Goal: Task Accomplishment & Management: Use online tool/utility

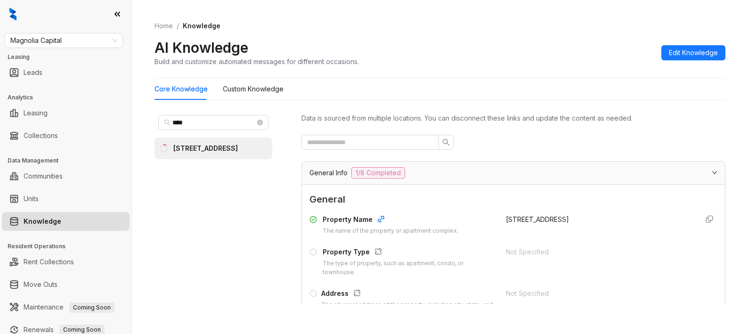
scroll to position [3675, 0]
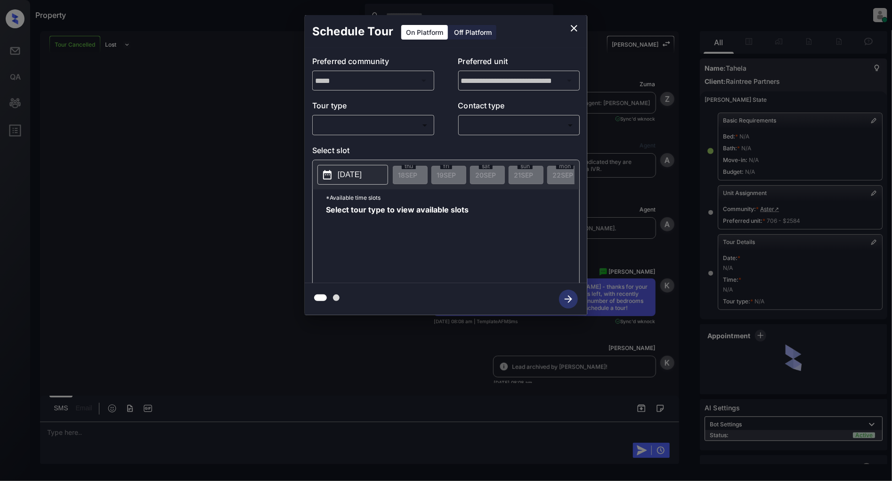
scroll to position [3886, 0]
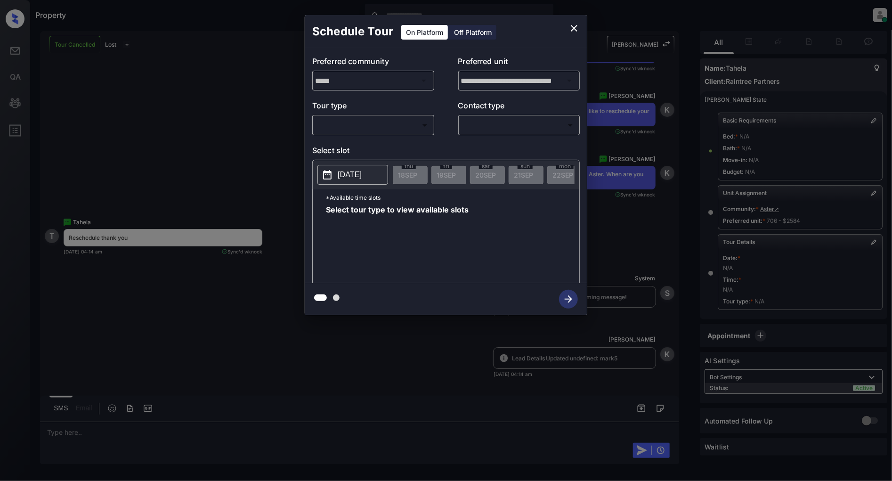
click at [364, 115] on div "​ ​" at bounding box center [373, 125] width 122 height 20
click at [366, 126] on body "Property Patrick Deasis Online Set yourself offline Set yourself on break Profi…" at bounding box center [446, 240] width 892 height 481
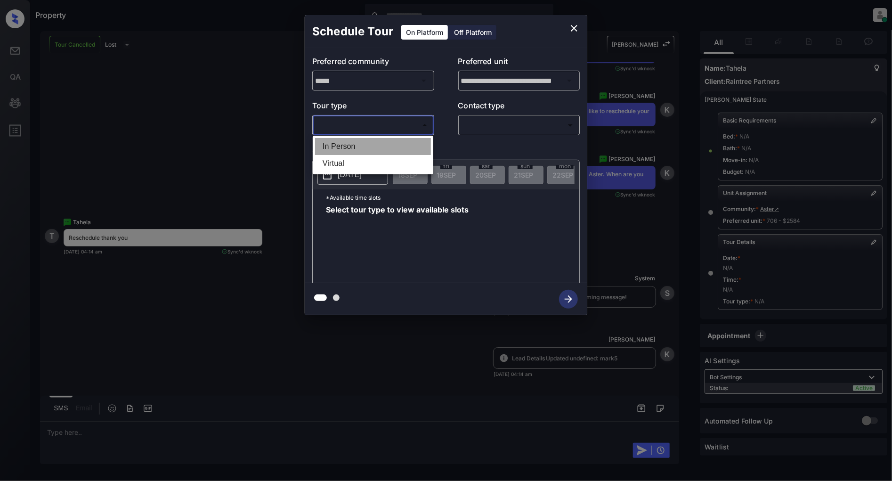
click at [359, 151] on li "In Person" at bounding box center [373, 146] width 116 height 17
type input "********"
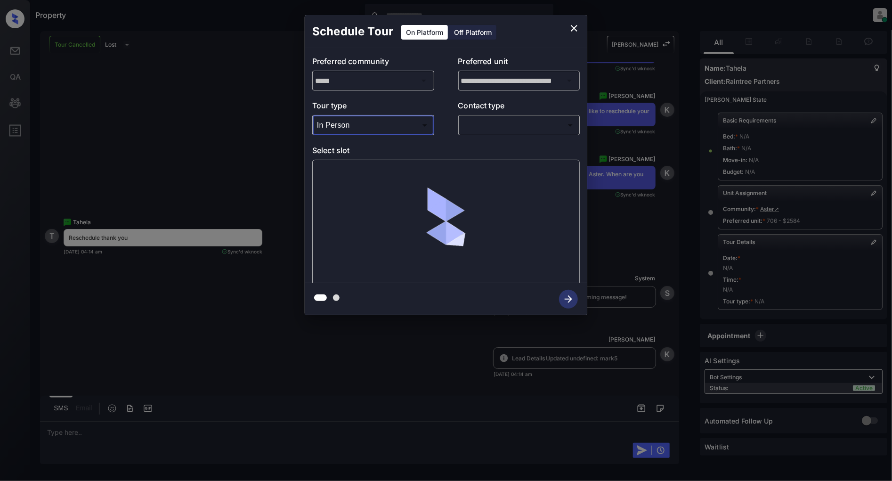
click at [518, 131] on body "Property Patrick Deasis Online Set yourself offline Set yourself on break Profi…" at bounding box center [446, 240] width 892 height 481
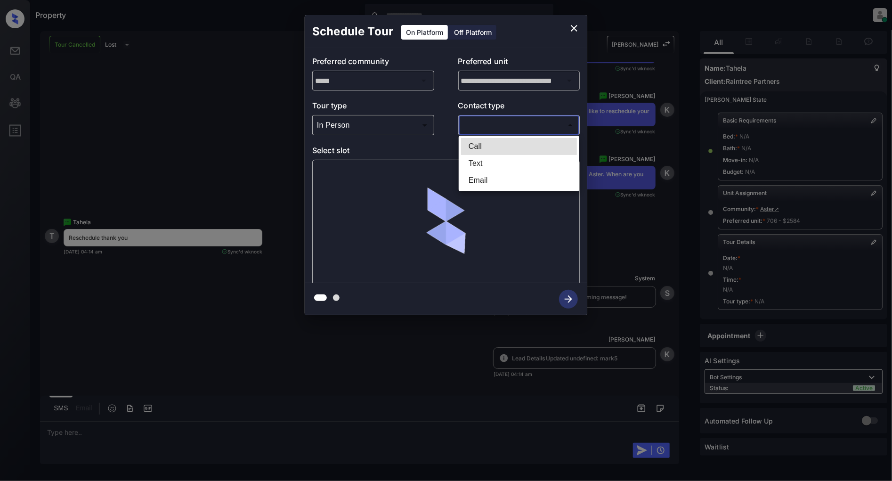
click at [498, 161] on li "Text" at bounding box center [519, 163] width 116 height 17
type input "****"
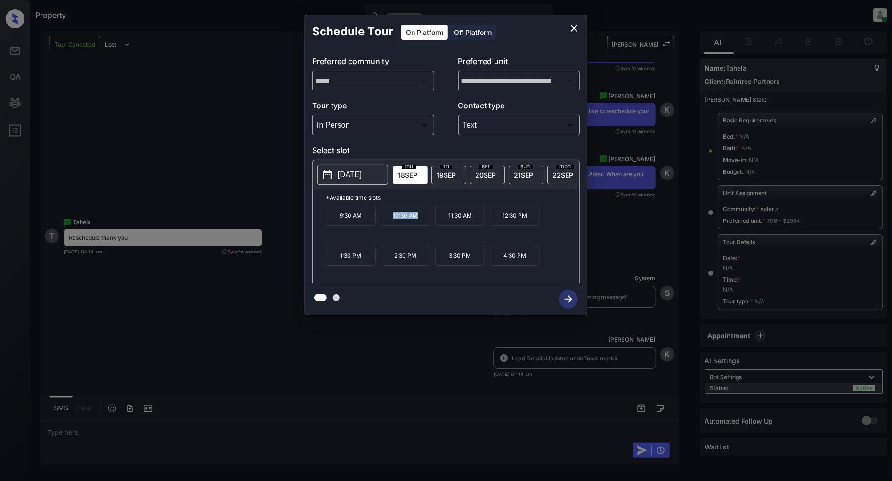
drag, startPoint x: 418, startPoint y: 222, endPoint x: 387, endPoint y: 223, distance: 31.6
click at [387, 223] on p "10:30 AM" at bounding box center [405, 216] width 50 height 20
copy p "10:30 AM"
drag, startPoint x: 527, startPoint y: 218, endPoint x: 501, endPoint y: 221, distance: 26.0
click at [501, 221] on p "12:30 PM" at bounding box center [515, 216] width 50 height 20
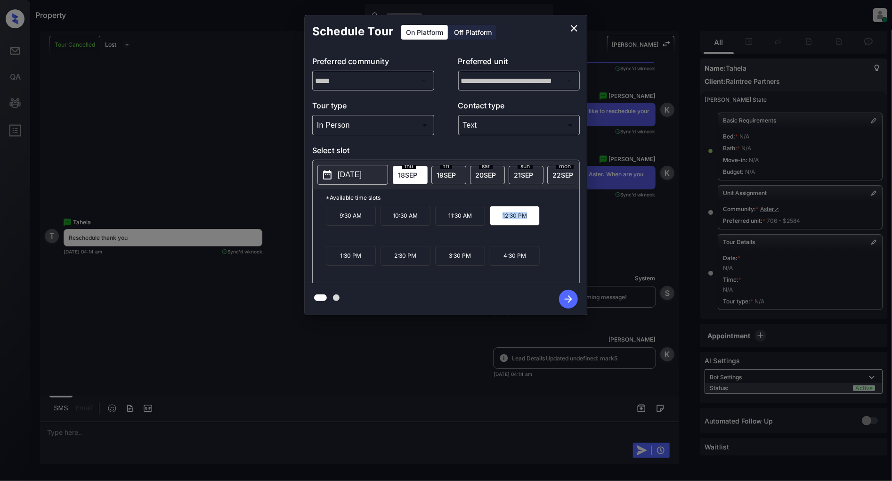
copy p "12:30 PM"
drag, startPoint x: 476, startPoint y: 261, endPoint x: 433, endPoint y: 260, distance: 42.4
click at [433, 260] on div "9:30 AM 10:30 AM 11:30 AM 12:30 PM 1:30 PM 2:30 PM 3:30 PM 4:30 PM" at bounding box center [452, 243] width 253 height 75
copy p "3:30 PM"
click at [577, 30] on icon "close" at bounding box center [573, 28] width 11 height 11
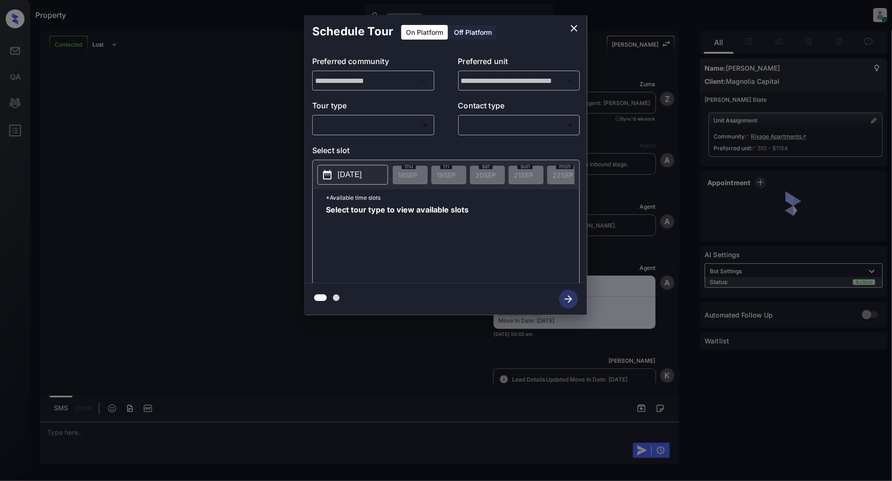
scroll to position [881, 0]
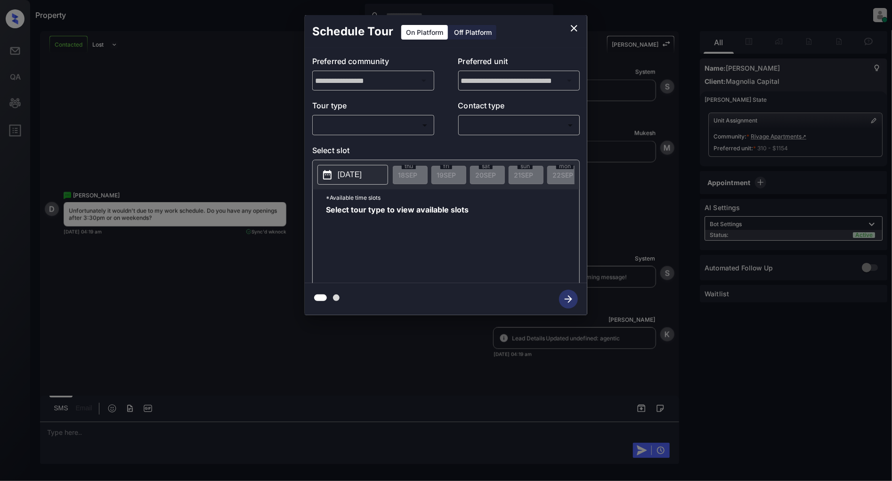
click at [378, 127] on body "Property [PERSON_NAME] Online Set yourself offline Set yourself on break Profil…" at bounding box center [446, 240] width 892 height 481
click at [347, 148] on li "In Person" at bounding box center [373, 146] width 116 height 17
type input "********"
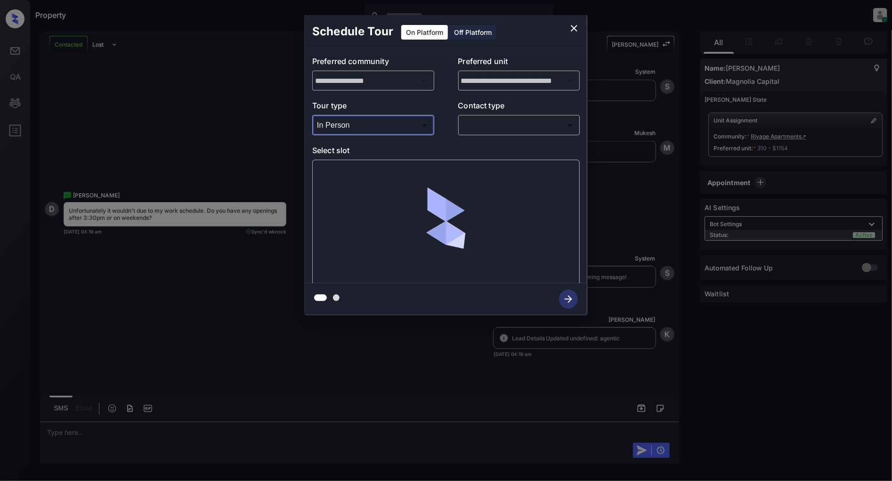
click at [492, 128] on body "Property [PERSON_NAME] Online Set yourself offline Set yourself on break Profil…" at bounding box center [446, 240] width 892 height 481
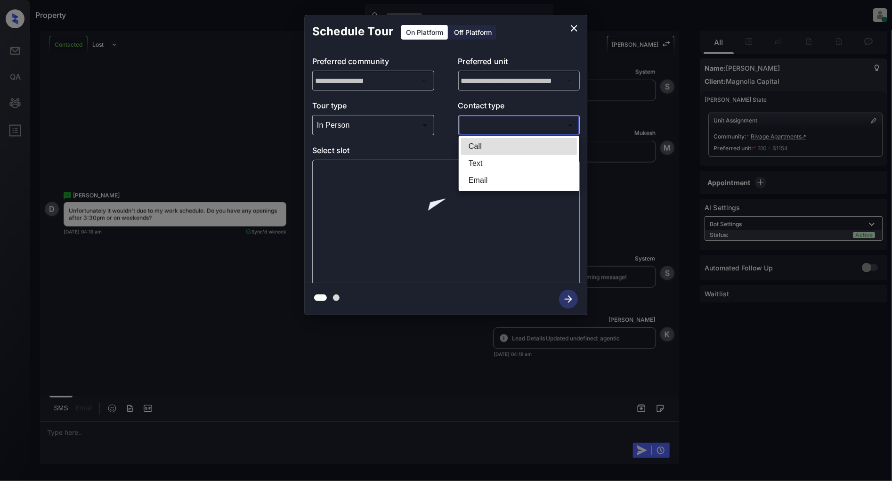
click at [488, 162] on li "Text" at bounding box center [519, 163] width 116 height 17
type input "****"
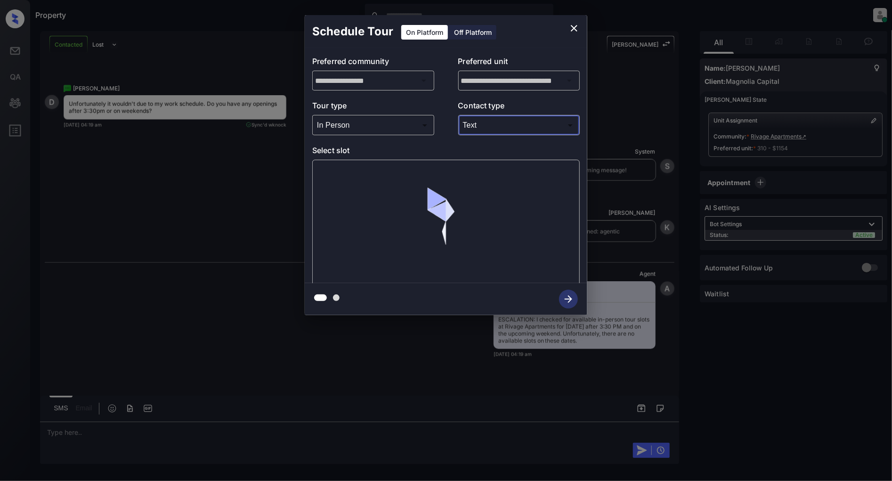
scroll to position [987, 0]
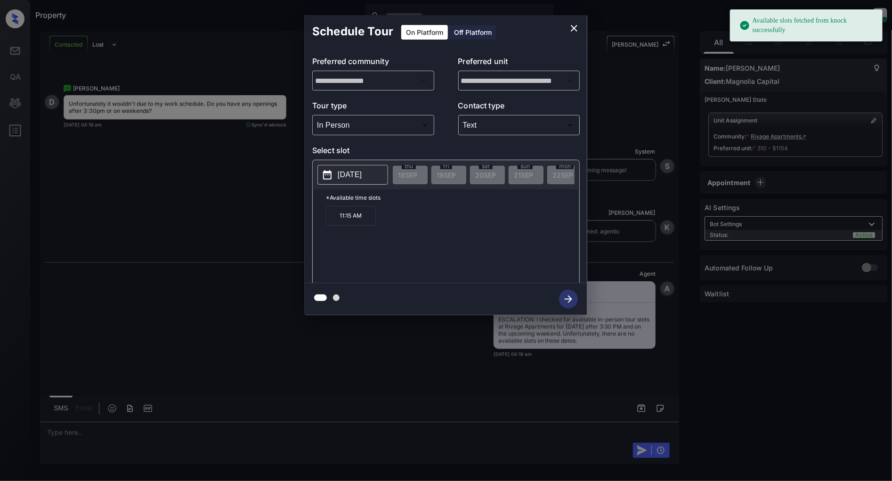
click at [350, 170] on p "[DATE]" at bounding box center [350, 174] width 24 height 11
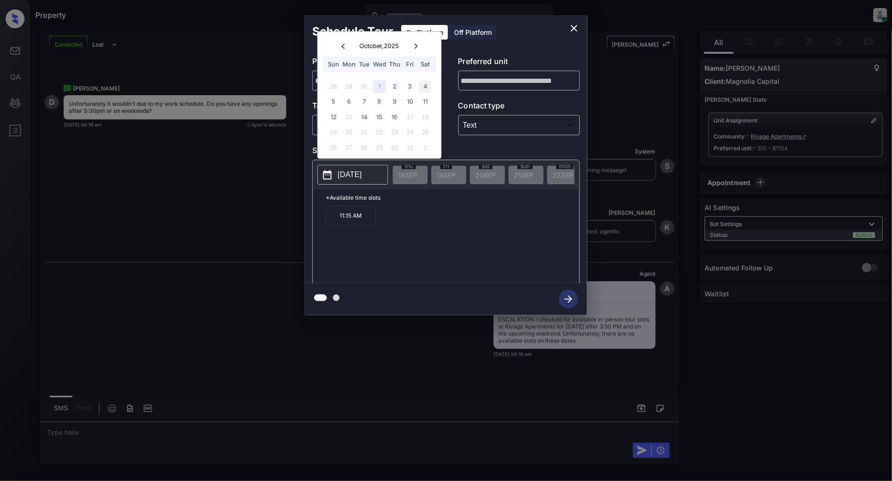
click at [424, 88] on div "4" at bounding box center [425, 86] width 13 height 13
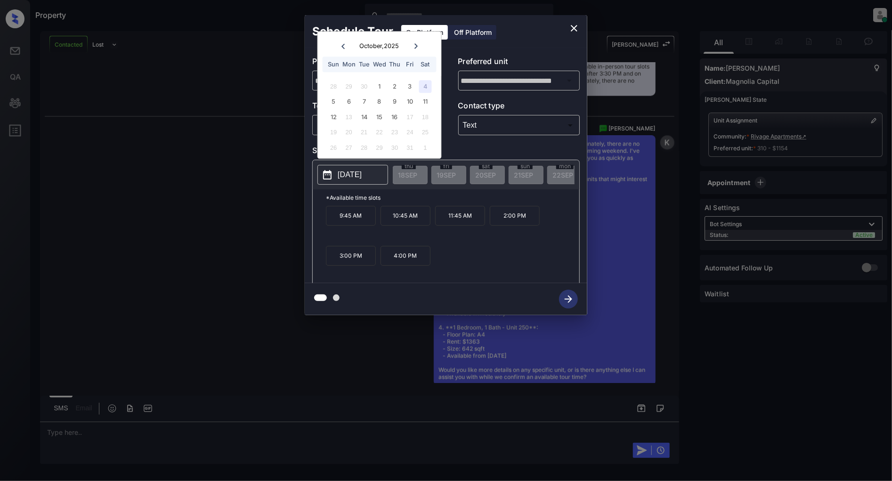
scroll to position [1260, 0]
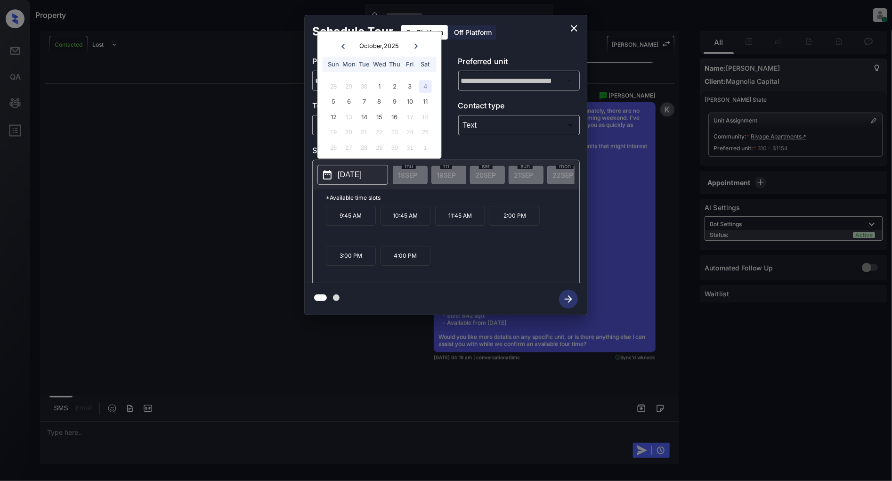
click at [233, 266] on div "**********" at bounding box center [446, 165] width 892 height 330
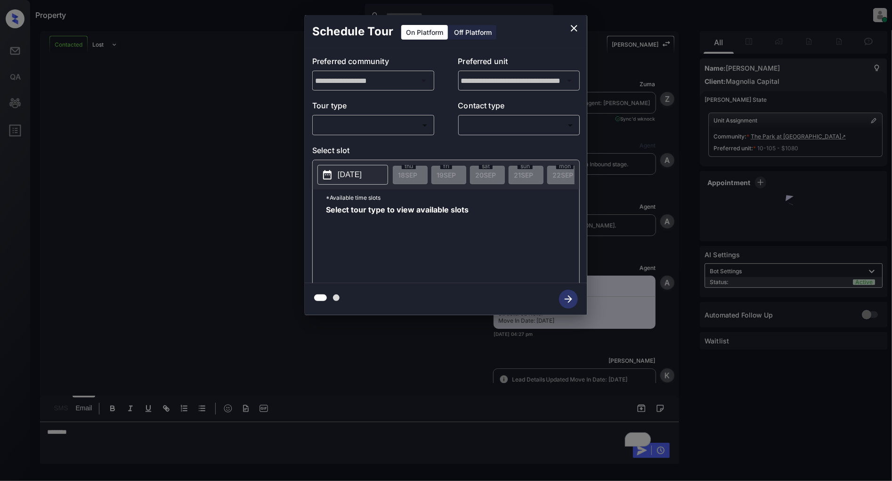
scroll to position [1726, 0]
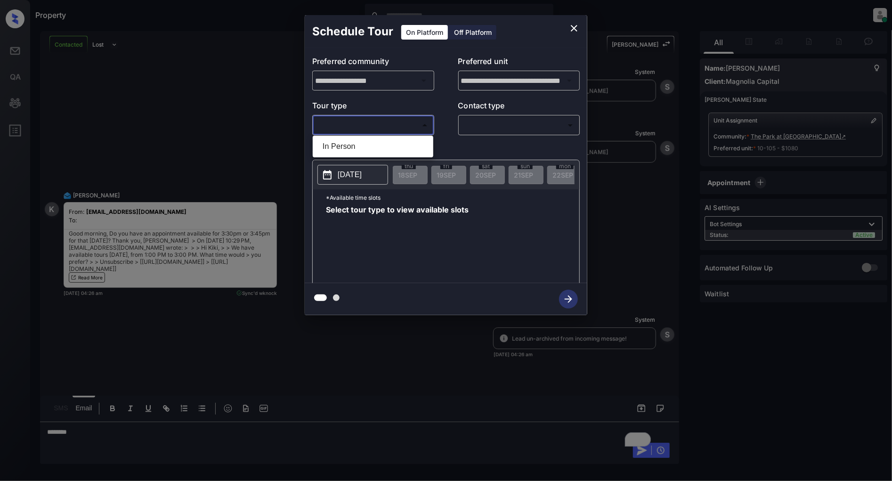
click at [349, 132] on body "Property Patrick Deasis Online Set yourself offline Set yourself on break Profi…" at bounding box center [446, 240] width 892 height 481
click at [368, 142] on li "In Person" at bounding box center [373, 146] width 116 height 17
type input "********"
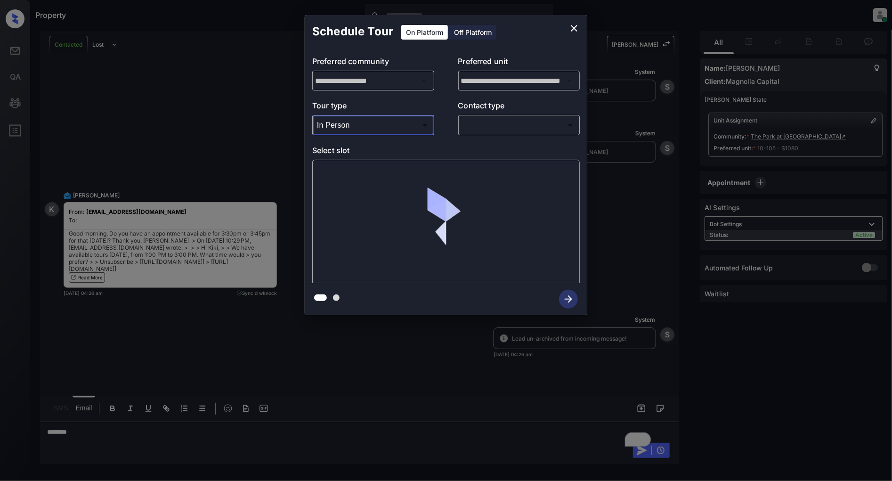
click at [479, 125] on body "Property Patrick Deasis Online Set yourself offline Set yourself on break Profi…" at bounding box center [446, 240] width 892 height 481
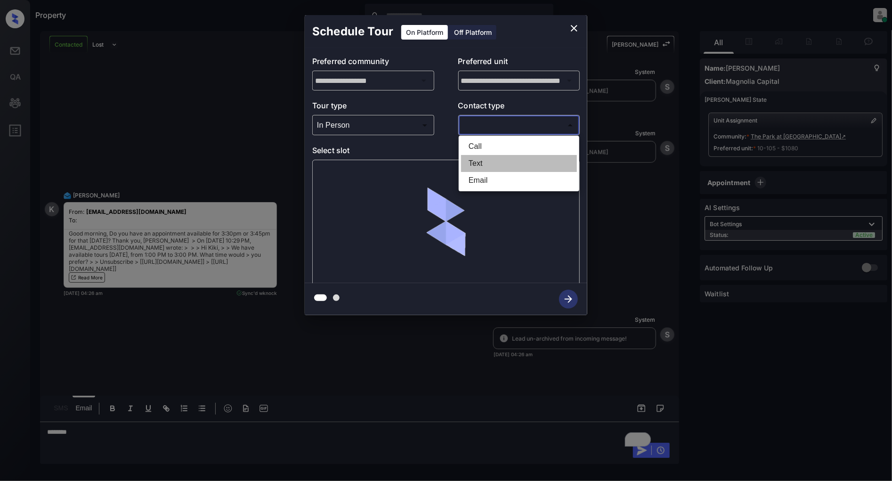
click at [489, 162] on li "Text" at bounding box center [519, 163] width 116 height 17
type input "****"
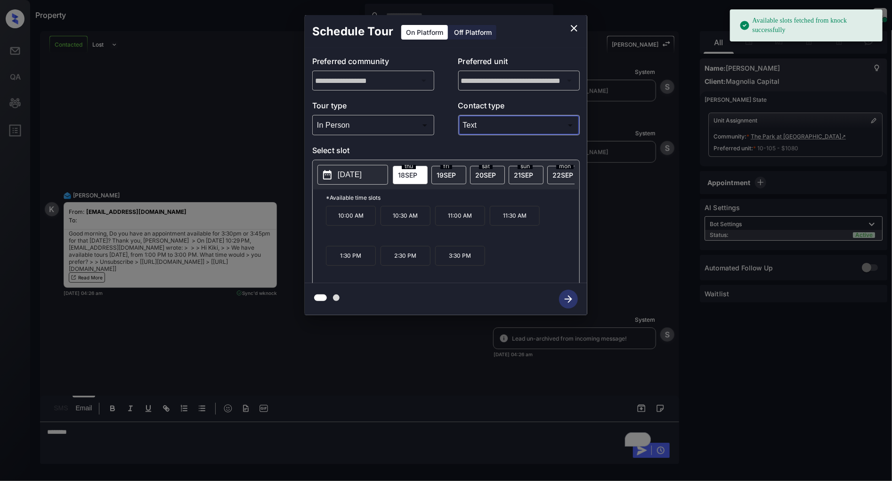
click at [343, 177] on p "[DATE]" at bounding box center [350, 174] width 24 height 11
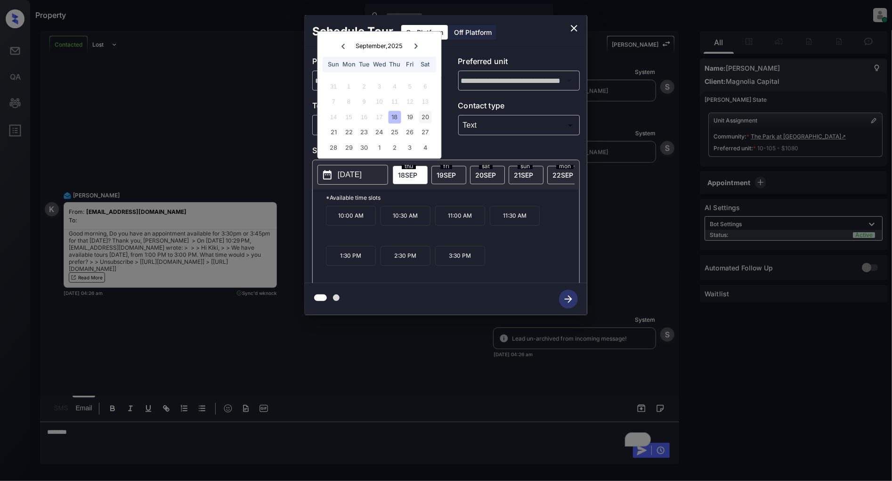
click at [428, 118] on div "20" at bounding box center [425, 117] width 13 height 13
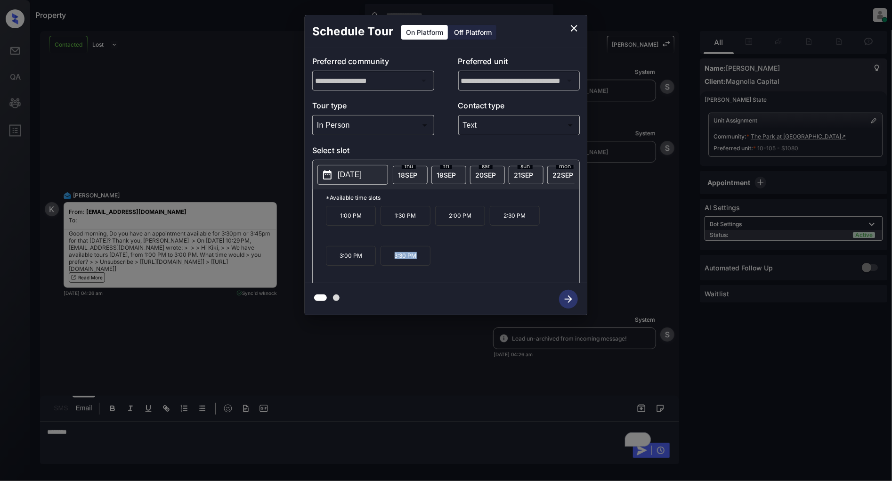
drag, startPoint x: 417, startPoint y: 264, endPoint x: 389, endPoint y: 264, distance: 28.3
click at [389, 264] on p "3:30 PM" at bounding box center [405, 256] width 50 height 20
copy p "3:30 PM"
click at [572, 27] on icon "close" at bounding box center [573, 28] width 11 height 11
